Goal: Task Accomplishment & Management: Use online tool/utility

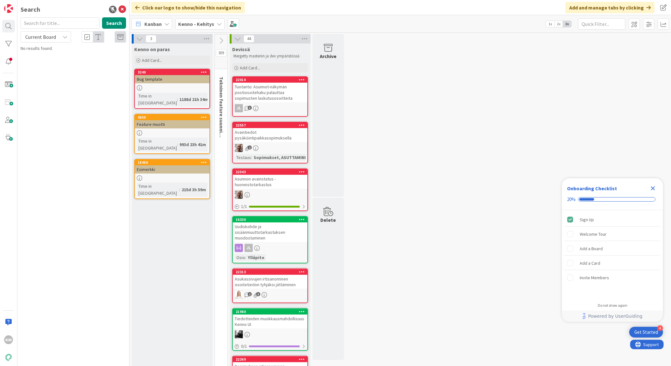
click at [652, 188] on icon "Close Checklist" at bounding box center [653, 189] width 4 height 4
click at [193, 25] on b "Kenno - Kehitys" at bounding box center [196, 24] width 36 height 6
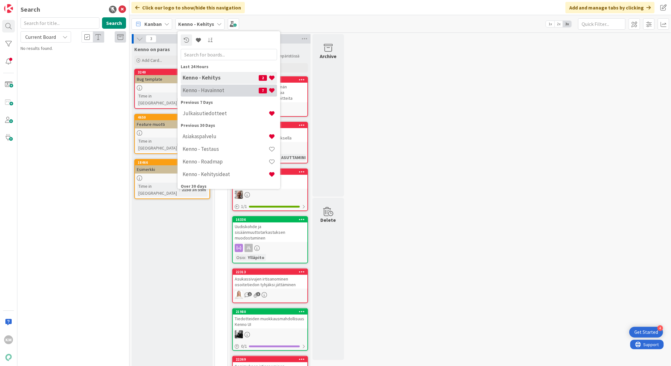
click at [195, 90] on h4 "Kenno - Havainnot" at bounding box center [221, 90] width 76 height 6
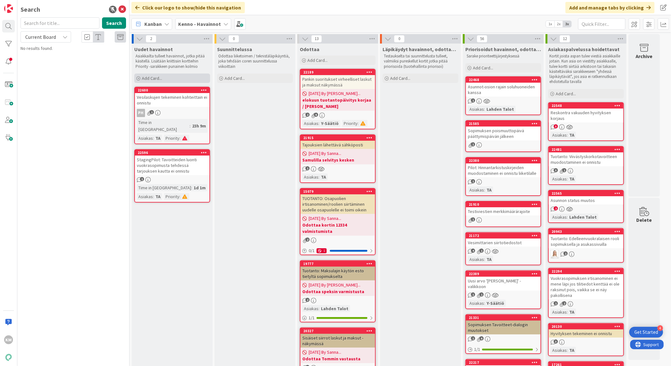
click at [165, 77] on div "Add Card..." at bounding box center [172, 78] width 76 height 9
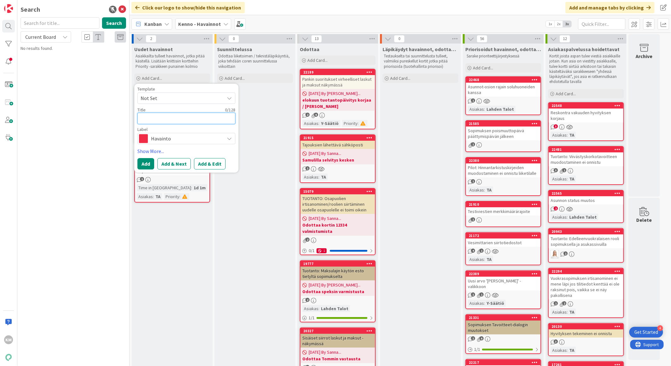
paste textarea "Vakuuden käsittely - loppulasku -> saldo ei tule oikein maksutilanteelle, vaikk…"
type textarea "x"
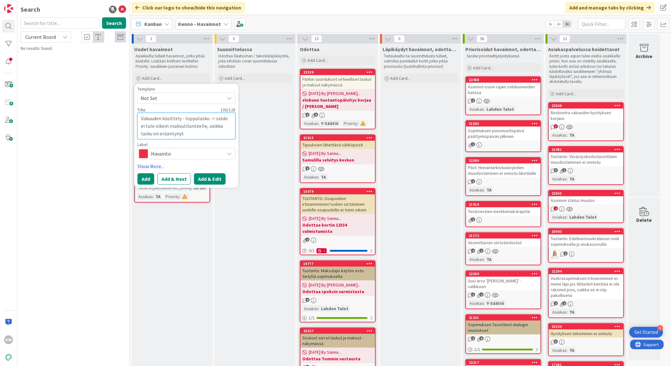
type textarea "Vakuuden käsittely - loppulasku -> saldo ei tule oikein maksutilanteelle, vaikk…"
click at [204, 181] on button "Add & Edit" at bounding box center [210, 178] width 32 height 11
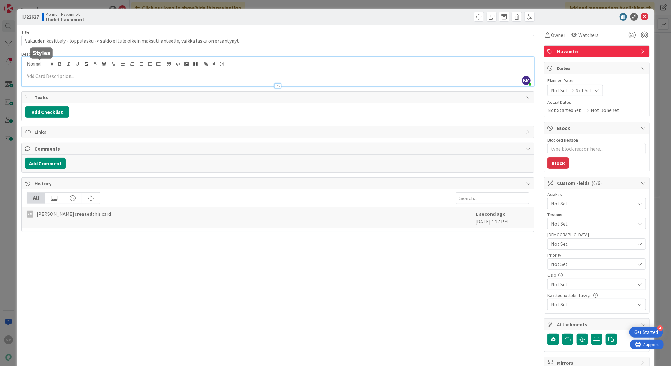
drag, startPoint x: 32, startPoint y: 62, endPoint x: 26, endPoint y: 77, distance: 16.6
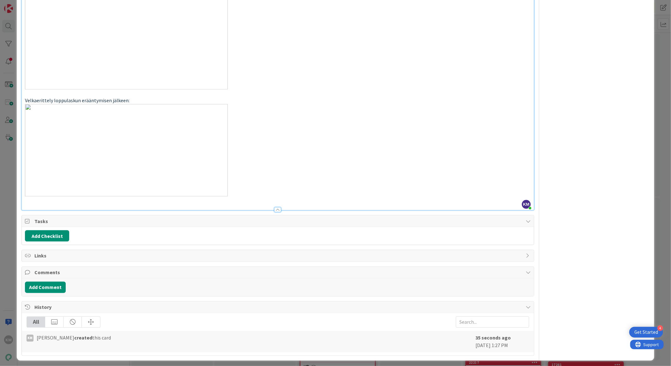
scroll to position [548, 0]
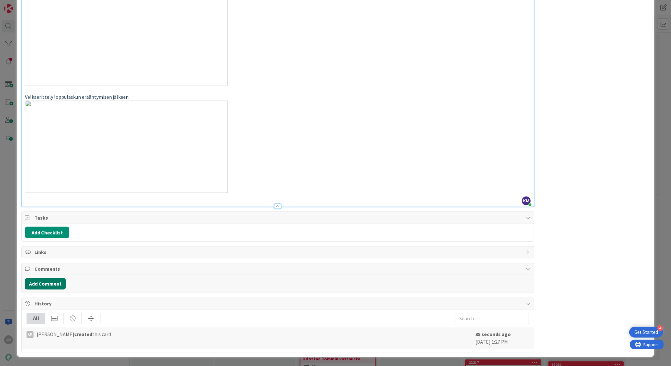
click at [47, 281] on button "Add Comment" at bounding box center [45, 284] width 41 height 11
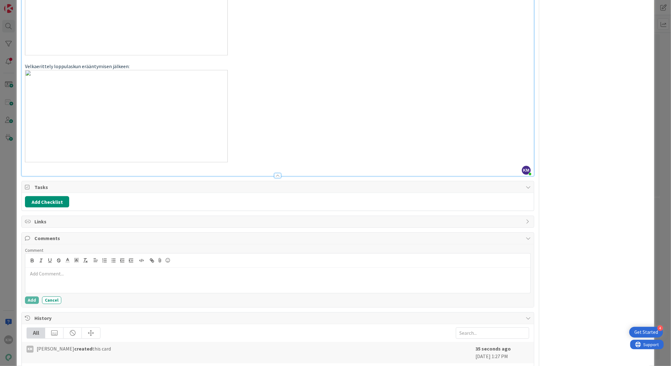
drag, startPoint x: 54, startPoint y: 298, endPoint x: 48, endPoint y: 303, distance: 8.5
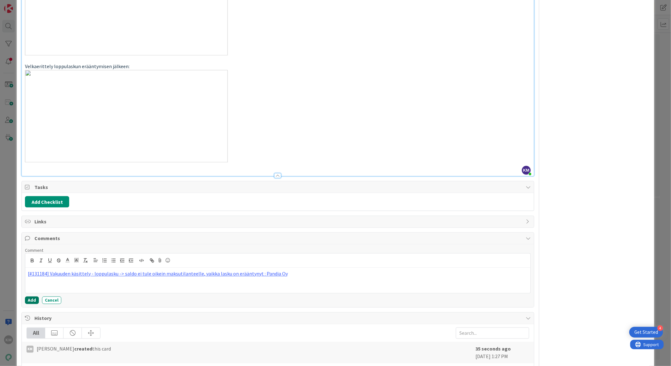
click at [33, 304] on button "Add" at bounding box center [32, 301] width 14 height 8
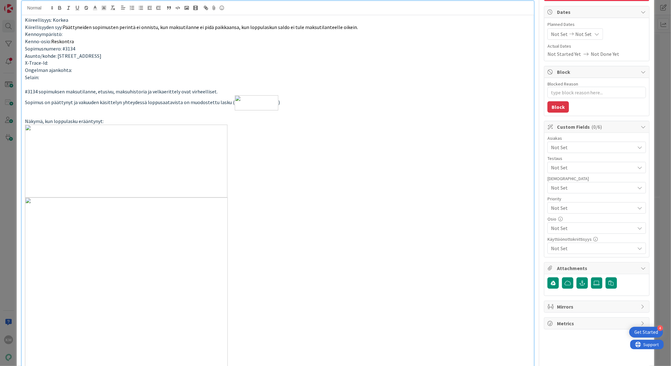
scroll to position [0, 0]
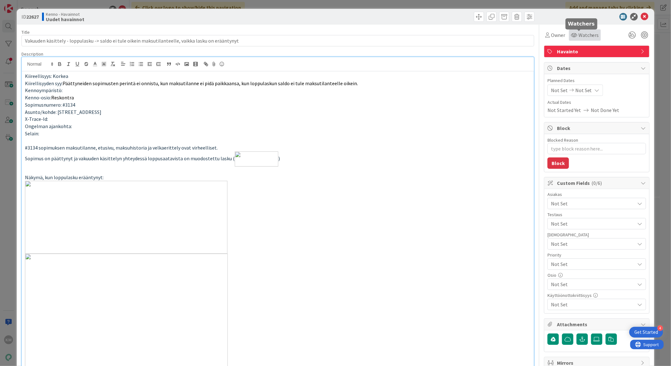
click at [591, 37] on span "Watchers" at bounding box center [588, 35] width 21 height 8
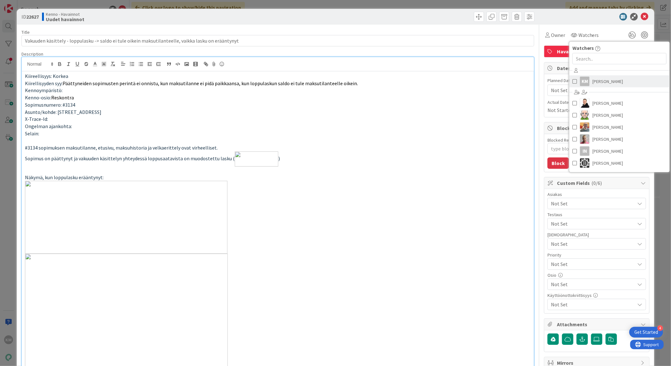
click at [593, 82] on span "Kaisa Moilanen" at bounding box center [607, 81] width 31 height 9
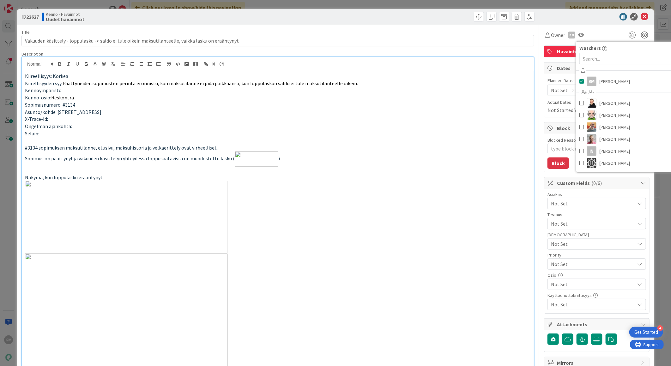
click at [589, 18] on div at bounding box center [593, 17] width 112 height 8
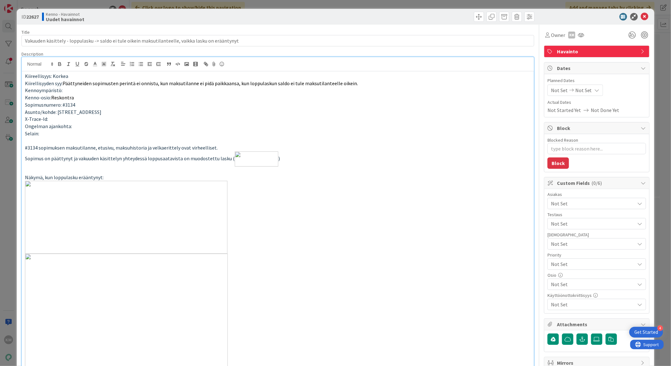
click at [561, 203] on span "Not Set" at bounding box center [593, 204] width 84 height 8
click at [557, 213] on div "TA Y-Säätiö Asuntosäätiö Lahden Talot Kotilinna JOO Pudasjärvi PSOAS LVAS KOAS …" at bounding box center [595, 275] width 101 height 131
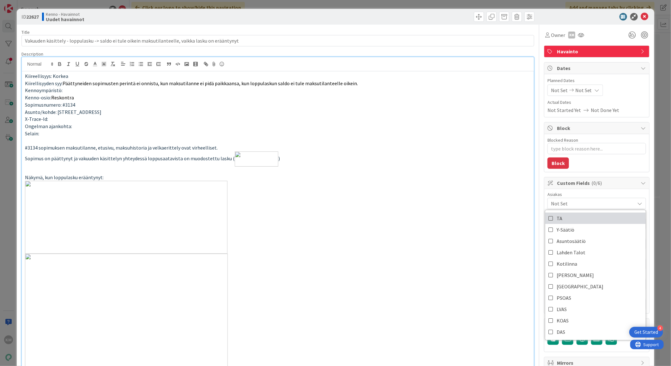
click at [558, 216] on link "TA" at bounding box center [595, 218] width 100 height 11
click at [487, 224] on p at bounding box center [278, 217] width 506 height 73
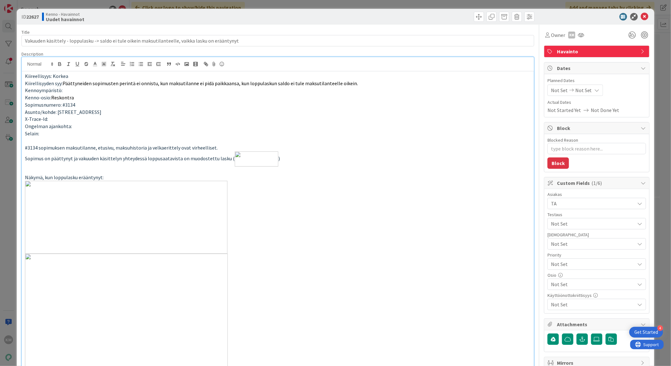
click at [33, 15] on b "22627" at bounding box center [32, 17] width 13 height 6
click at [562, 264] on span "Not Set" at bounding box center [591, 264] width 81 height 9
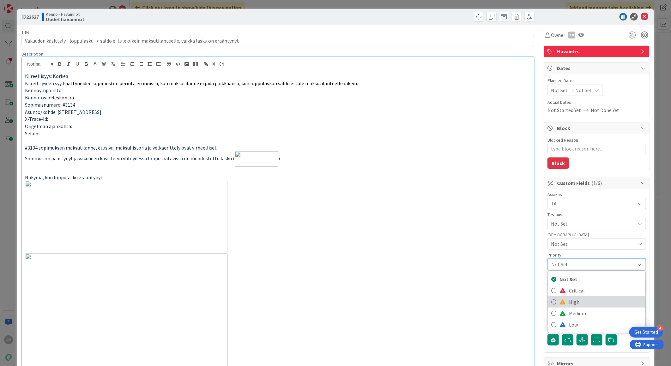
click at [569, 302] on span "High" at bounding box center [605, 301] width 73 height 9
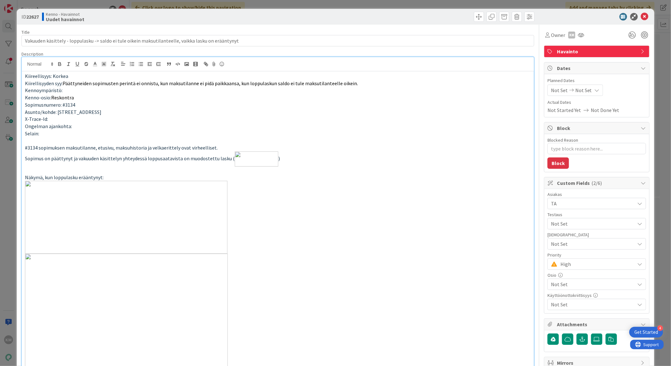
type textarea "x"
click at [33, 15] on b "22627" at bounding box center [32, 17] width 13 height 6
copy b "22627"
click at [641, 14] on icon at bounding box center [645, 17] width 8 height 8
